Goal: Information Seeking & Learning: Check status

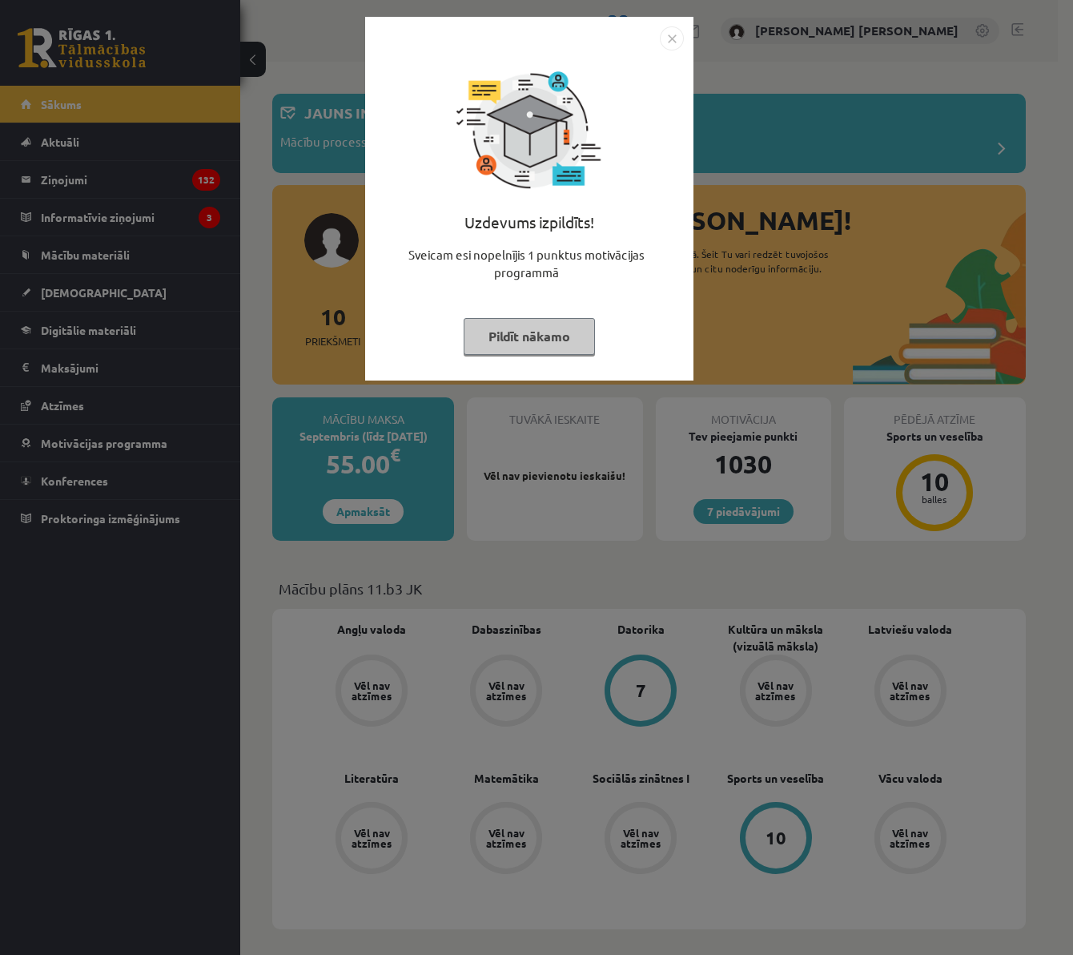
click at [666, 40] on img "Close" at bounding box center [672, 38] width 24 height 24
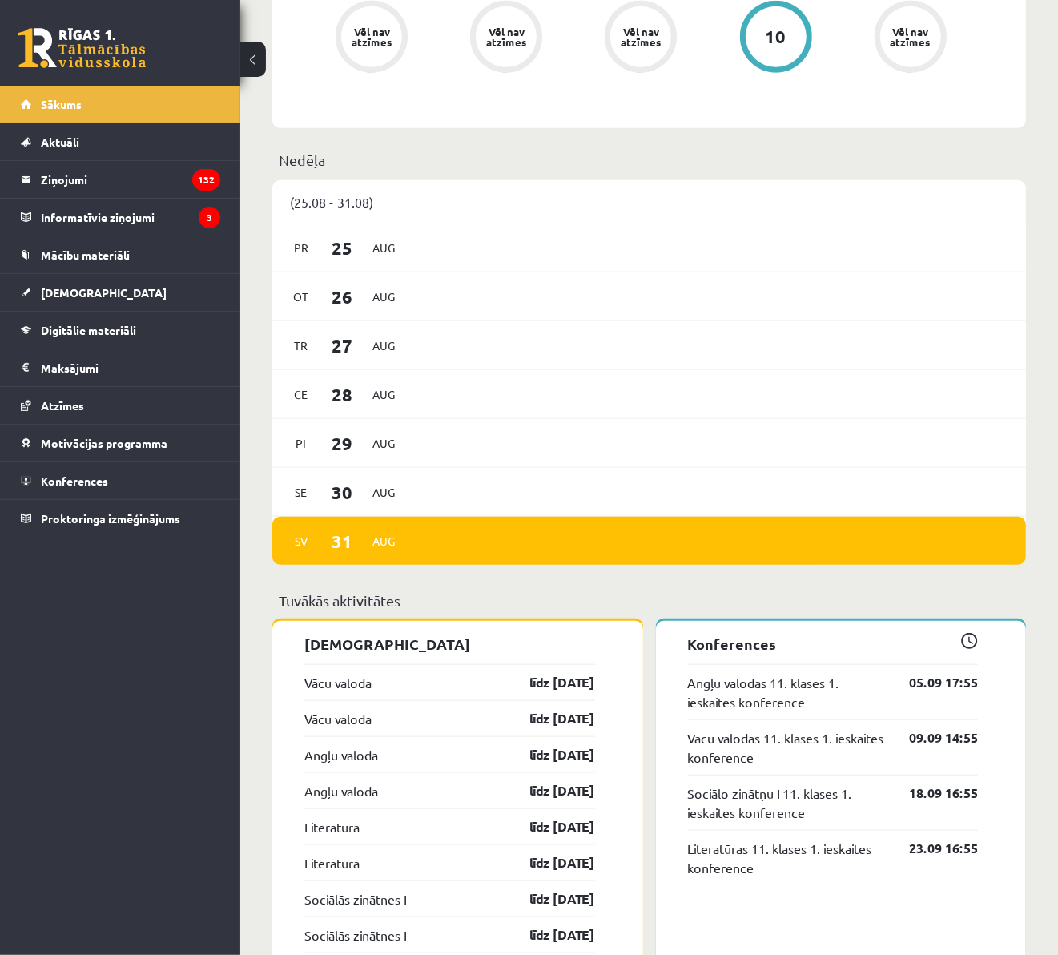
scroll to position [1001, 0]
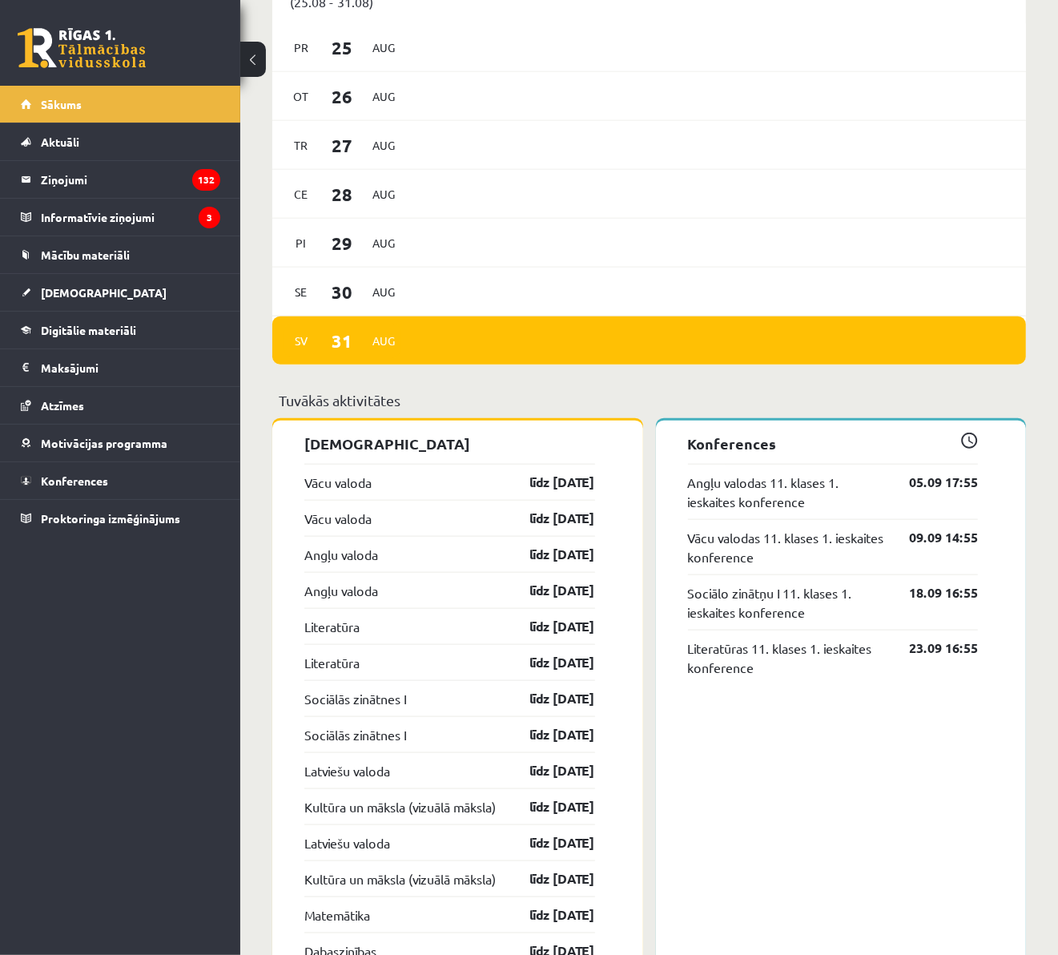
drag, startPoint x: 538, startPoint y: 489, endPoint x: 638, endPoint y: 522, distance: 105.1
drag, startPoint x: 638, startPoint y: 522, endPoint x: 629, endPoint y: 531, distance: 13.0
drag, startPoint x: 473, startPoint y: 542, endPoint x: 629, endPoint y: 554, distance: 156.7
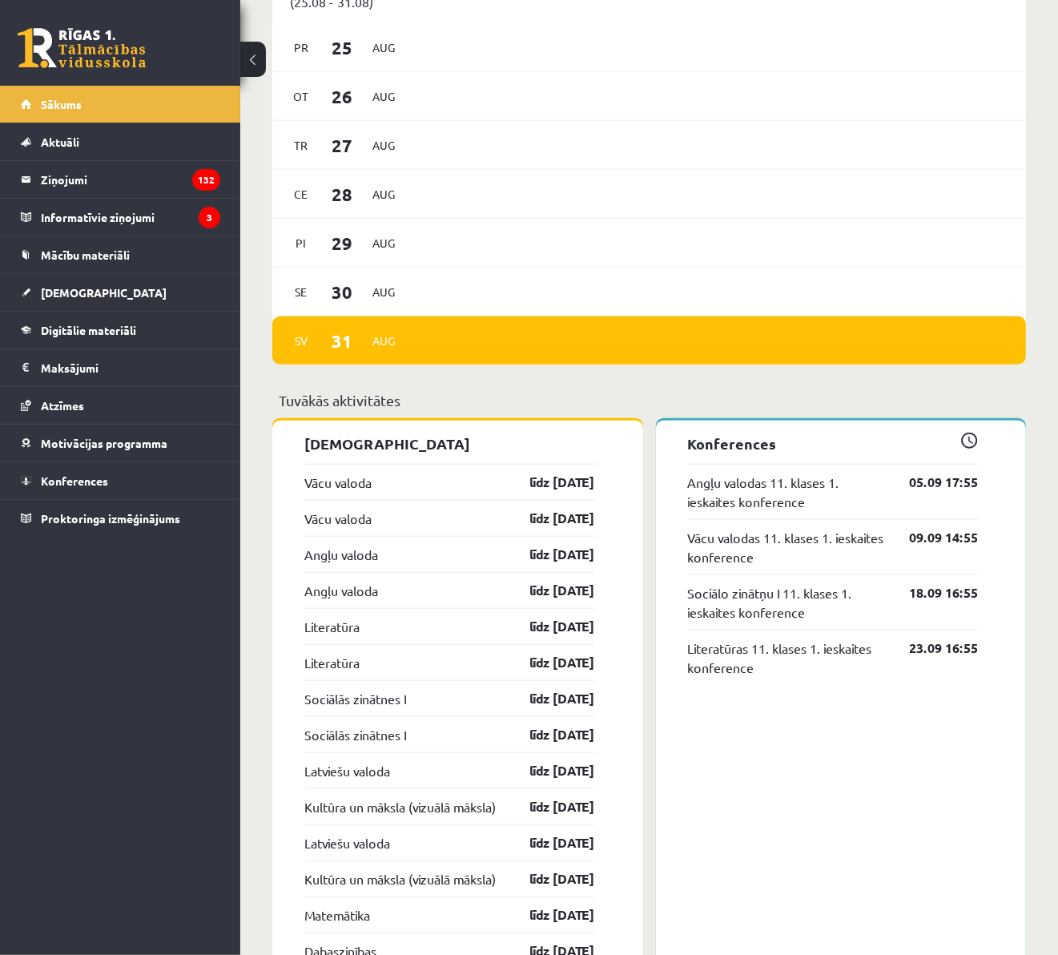
drag, startPoint x: 629, startPoint y: 554, endPoint x: 635, endPoint y: 610, distance: 55.6
drag, startPoint x: 459, startPoint y: 614, endPoint x: 642, endPoint y: 650, distance: 186.2
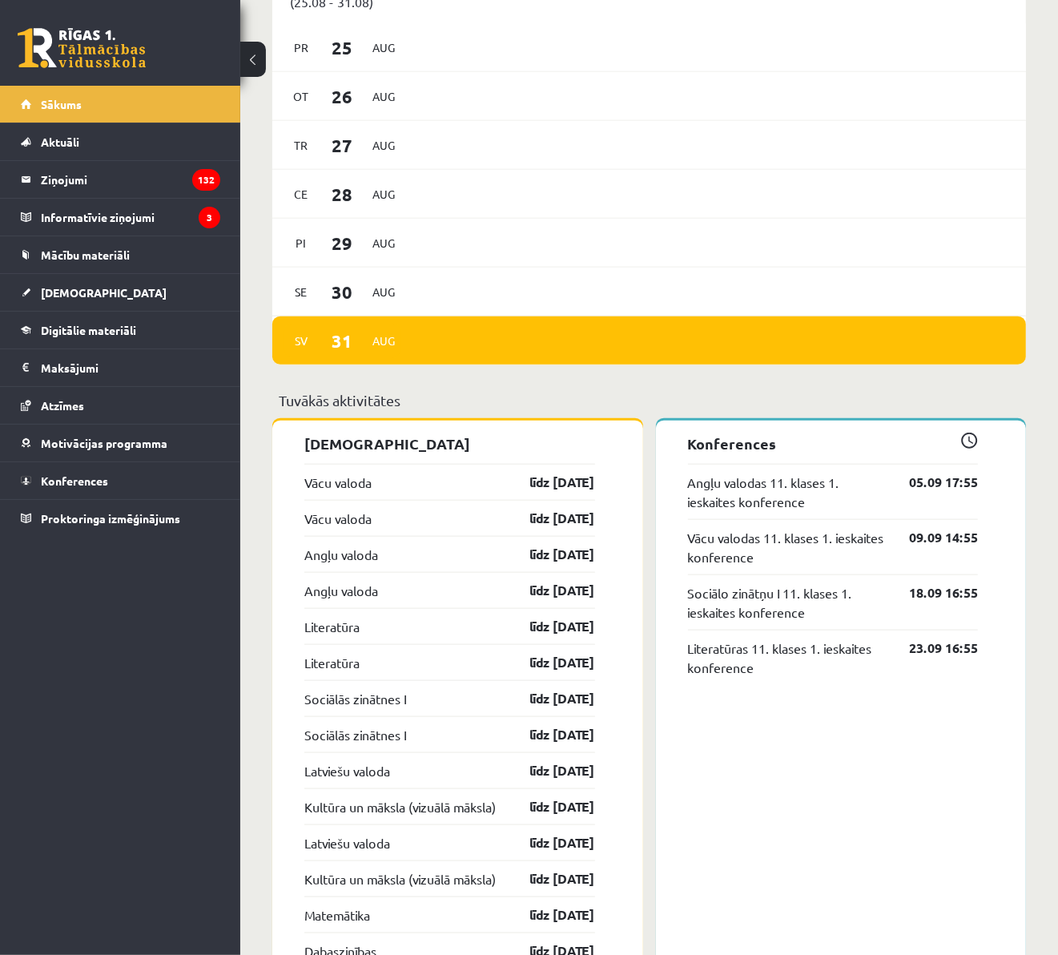
drag, startPoint x: 642, startPoint y: 650, endPoint x: 647, endPoint y: 691, distance: 41.2
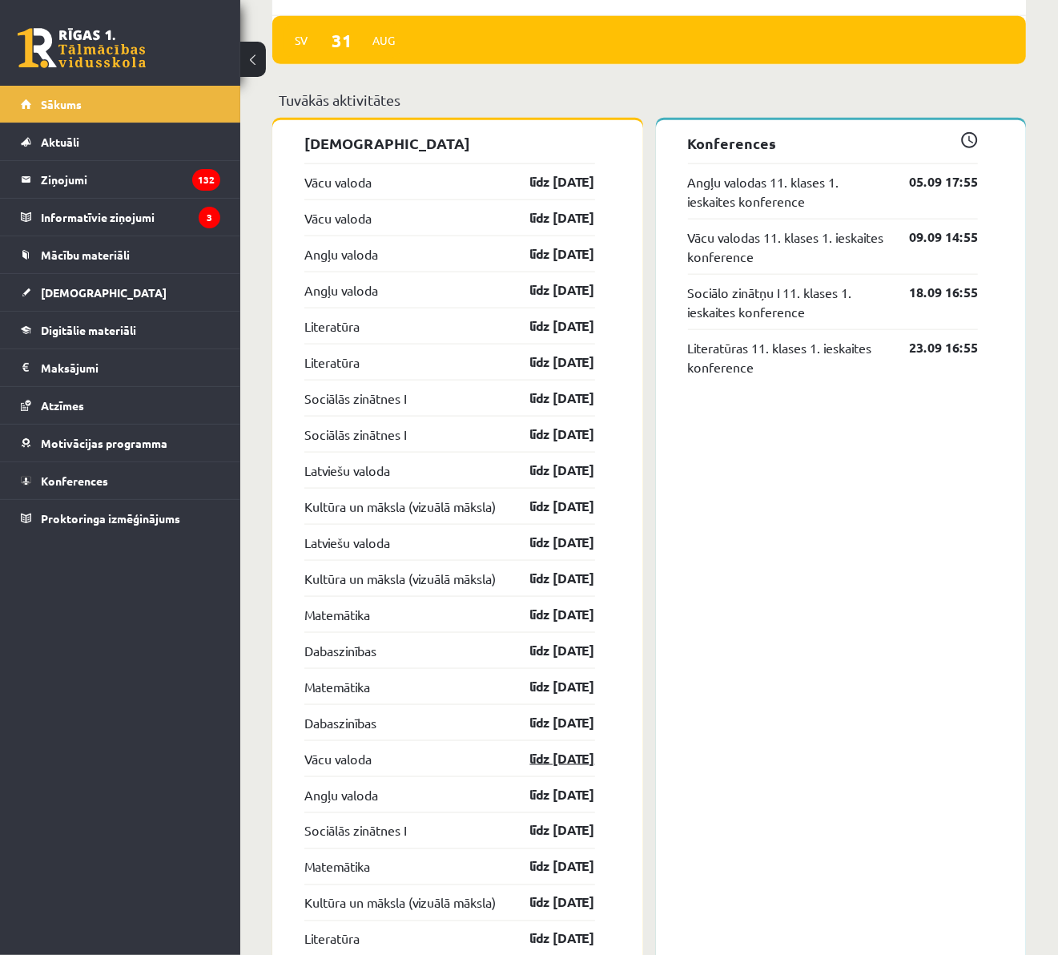
scroll to position [1502, 0]
